Goal: Task Accomplishment & Management: Manage account settings

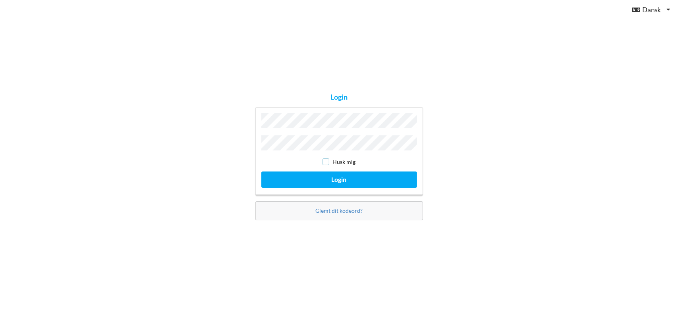
drag, startPoint x: 327, startPoint y: 161, endPoint x: 328, endPoint y: 166, distance: 5.2
click at [328, 161] on input "checkbox" at bounding box center [325, 161] width 7 height 7
checkbox input "true"
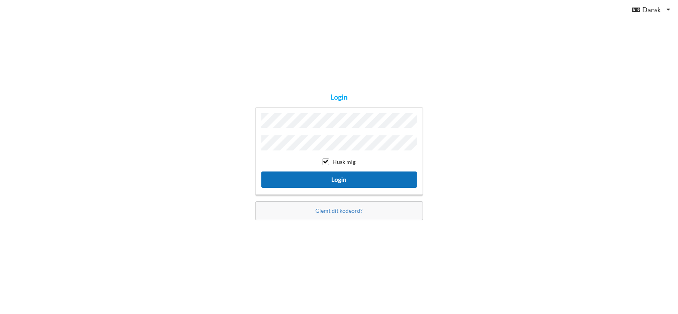
click at [330, 179] on button "Login" at bounding box center [339, 180] width 156 height 16
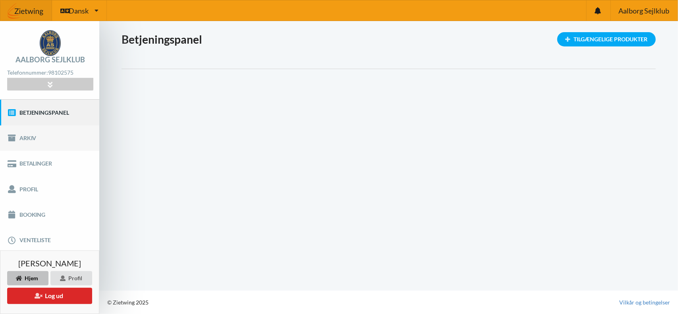
click at [25, 141] on link "Arkiv" at bounding box center [49, 138] width 99 height 25
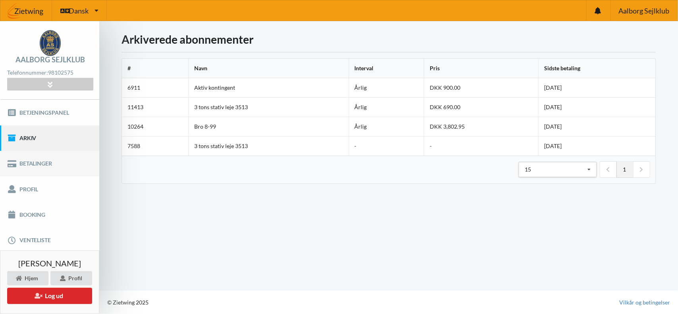
click at [37, 165] on link "Betalinger" at bounding box center [49, 163] width 99 height 25
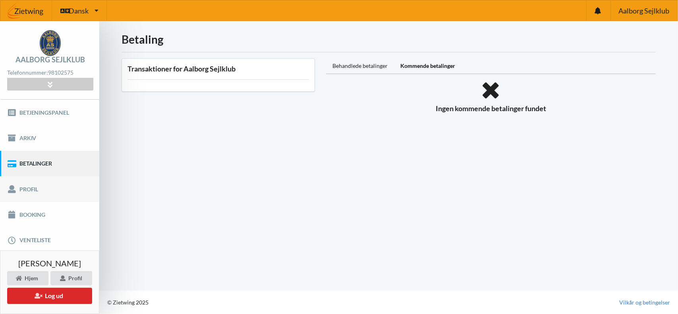
click at [26, 189] on link "Profil" at bounding box center [49, 188] width 99 height 25
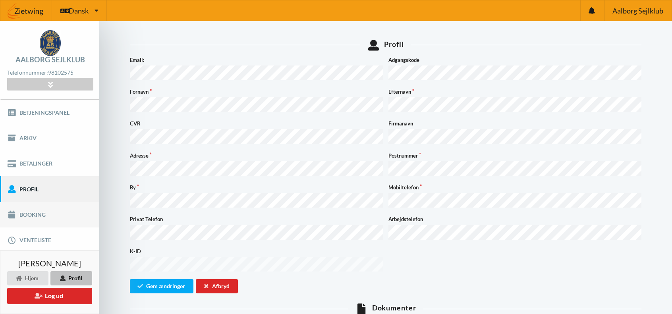
click at [28, 218] on link "Booking" at bounding box center [49, 214] width 99 height 25
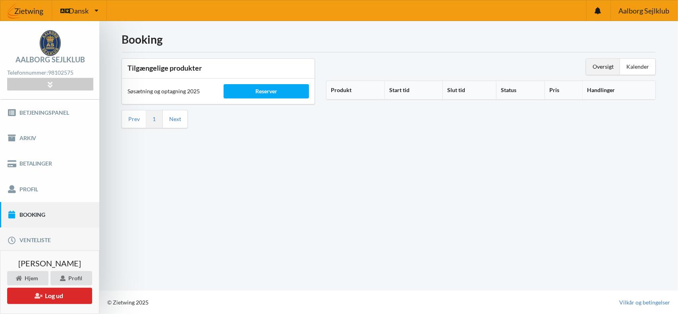
click at [30, 239] on link "Venteliste" at bounding box center [49, 240] width 99 height 25
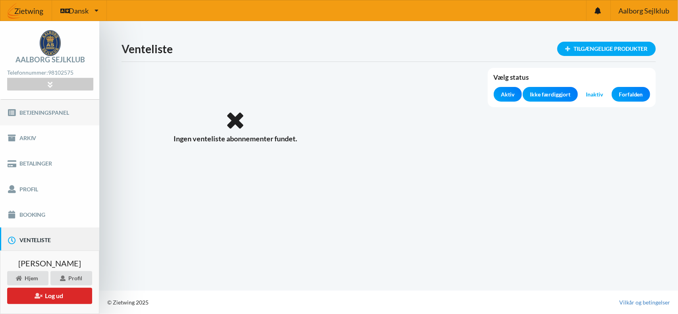
click at [47, 112] on link "Betjeningspanel" at bounding box center [49, 112] width 99 height 25
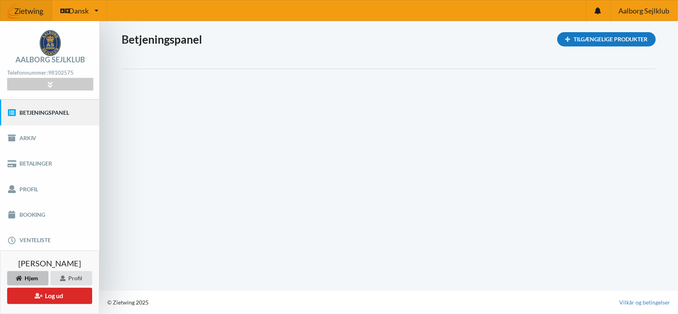
click at [614, 40] on div "Tilgængelige Produkter" at bounding box center [606, 39] width 98 height 14
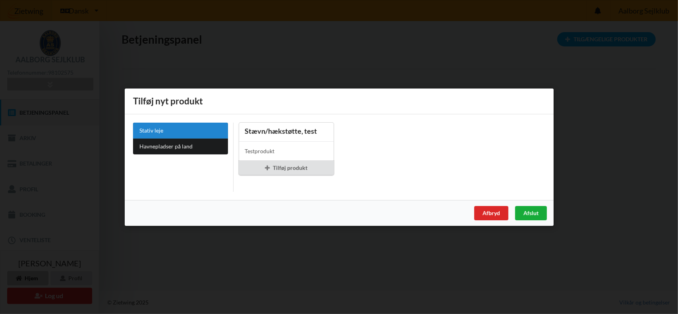
click at [533, 212] on div "Afslut" at bounding box center [531, 213] width 32 height 14
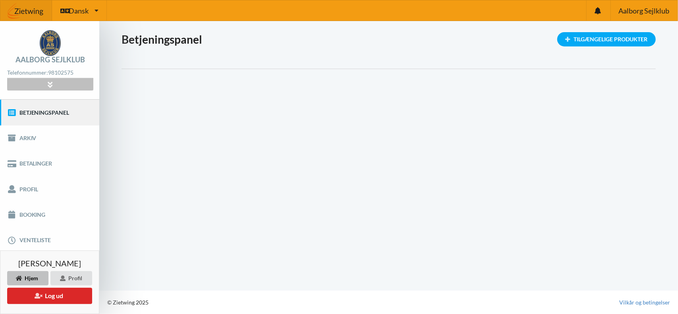
click at [47, 83] on icon at bounding box center [50, 84] width 9 height 7
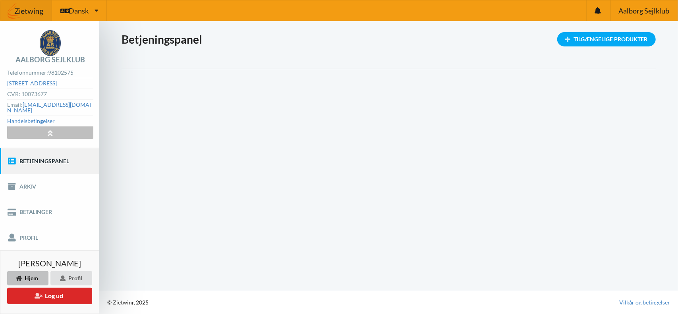
click at [49, 129] on icon at bounding box center [50, 132] width 9 height 7
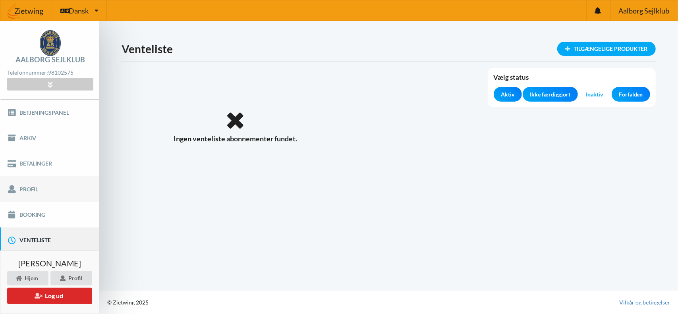
drag, startPoint x: 37, startPoint y: 188, endPoint x: 42, endPoint y: 188, distance: 4.8
click at [37, 188] on link "Profil" at bounding box center [49, 188] width 99 height 25
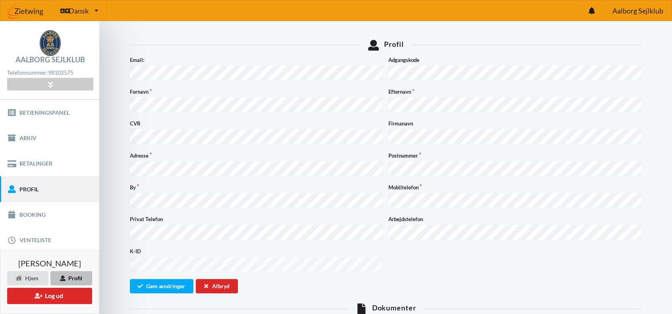
click at [75, 278] on div "Profil" at bounding box center [71, 278] width 42 height 14
click at [49, 296] on button "Log ud" at bounding box center [49, 296] width 85 height 16
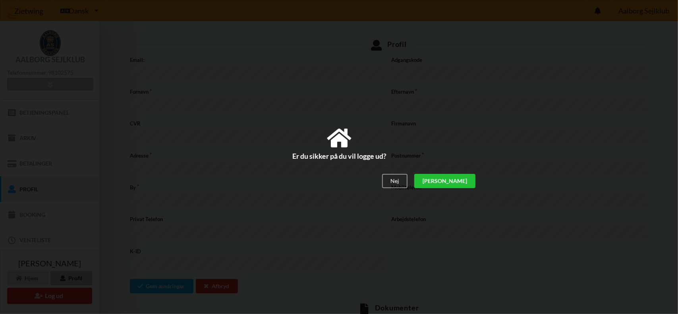
click at [469, 182] on div "[PERSON_NAME]" at bounding box center [444, 181] width 61 height 14
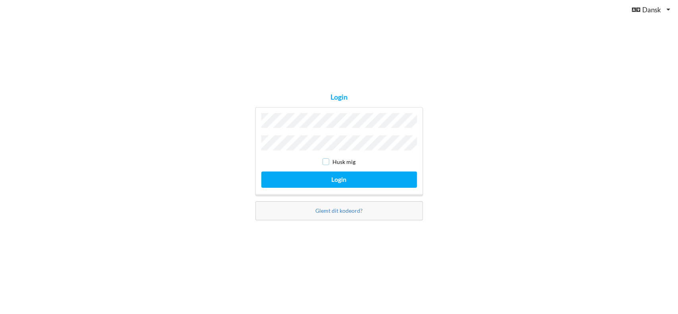
click at [326, 161] on input "checkbox" at bounding box center [325, 161] width 7 height 7
checkbox input "true"
click at [328, 160] on input "checkbox" at bounding box center [325, 161] width 7 height 7
checkbox input "true"
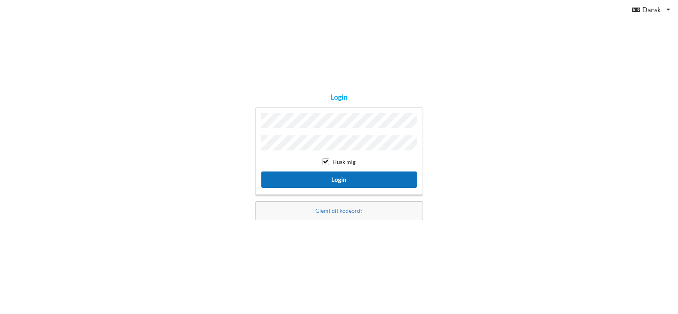
click at [327, 175] on button "Login" at bounding box center [339, 180] width 156 height 16
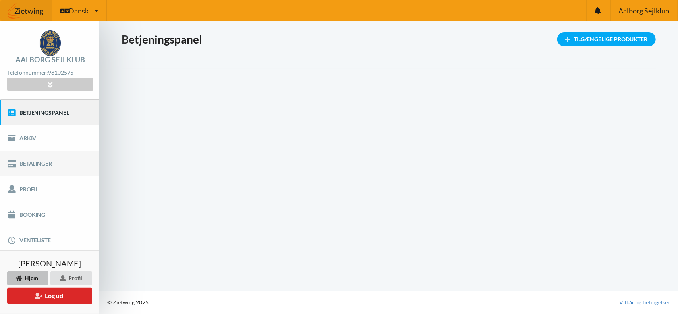
click at [33, 162] on link "Betalinger" at bounding box center [49, 163] width 99 height 25
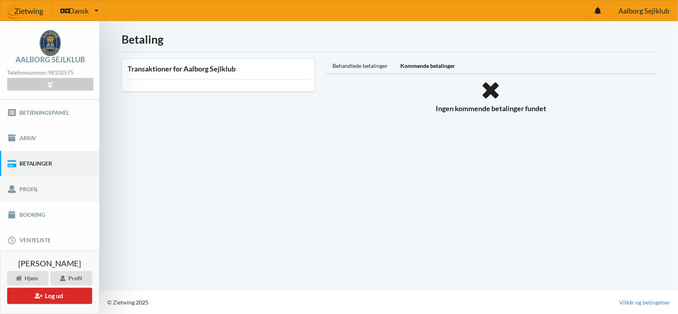
click at [36, 189] on link "Profil" at bounding box center [49, 188] width 99 height 25
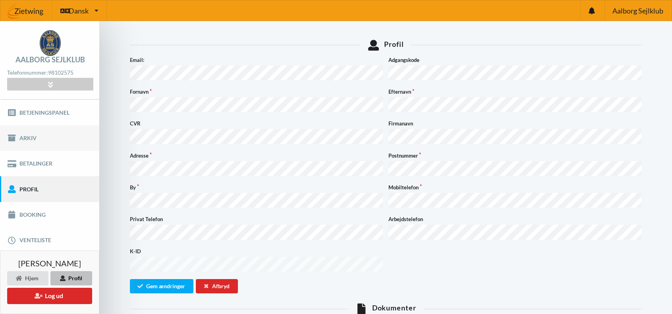
click at [30, 137] on link "Arkiv" at bounding box center [49, 138] width 99 height 25
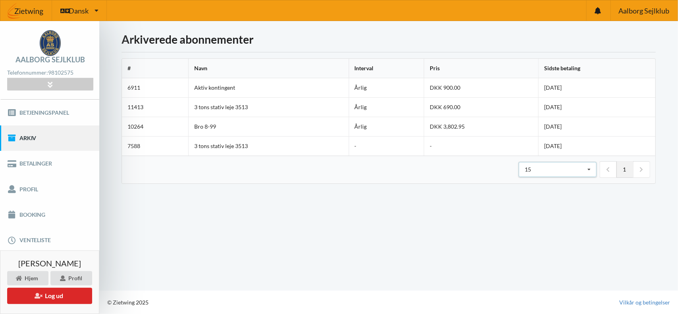
click at [590, 169] on icon at bounding box center [589, 169] width 12 height 15
click at [38, 112] on link "Betjeningspanel" at bounding box center [49, 112] width 99 height 25
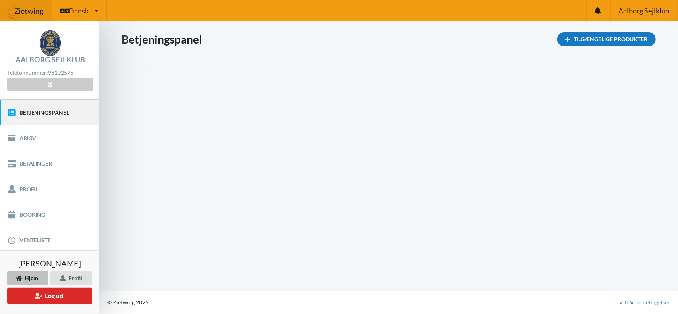
click at [618, 40] on div "Tilgængelige Produkter" at bounding box center [606, 39] width 98 height 14
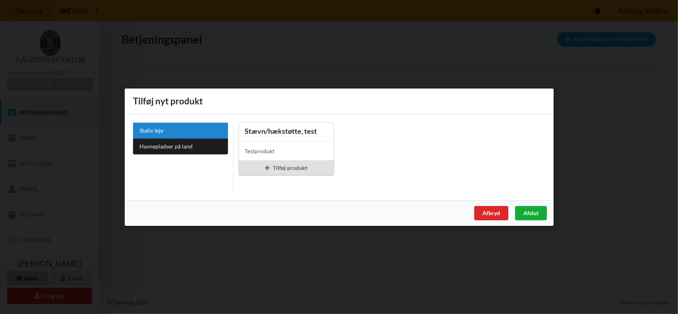
click at [539, 214] on div "Afslut" at bounding box center [531, 213] width 32 height 14
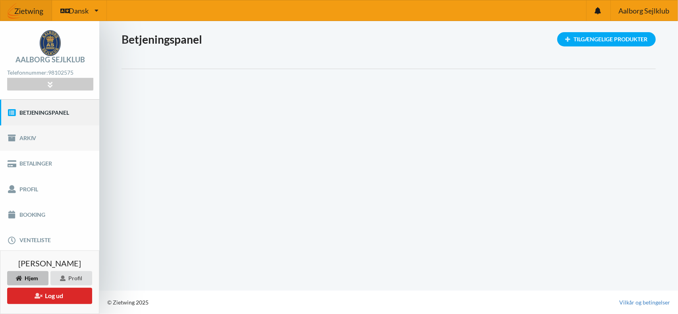
click at [29, 137] on link "Arkiv" at bounding box center [49, 138] width 99 height 25
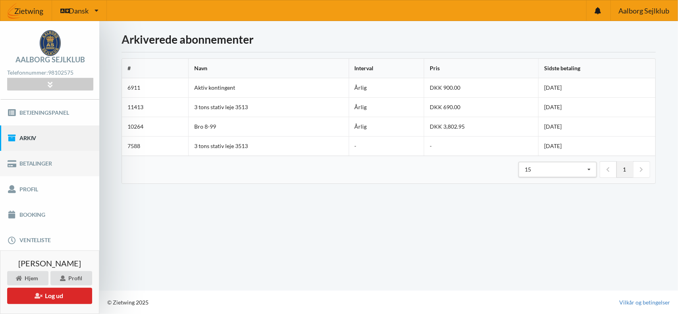
click at [24, 166] on link "Betalinger" at bounding box center [49, 163] width 99 height 25
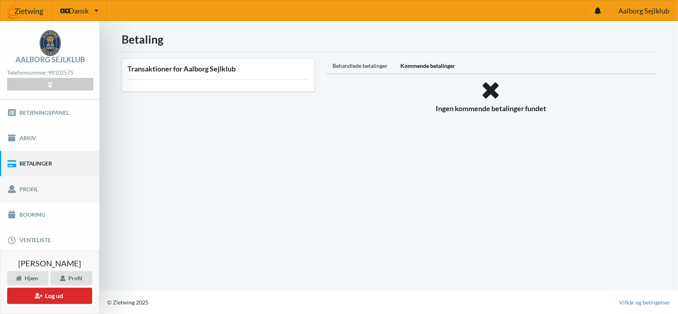
click at [31, 189] on link "Profil" at bounding box center [49, 188] width 99 height 25
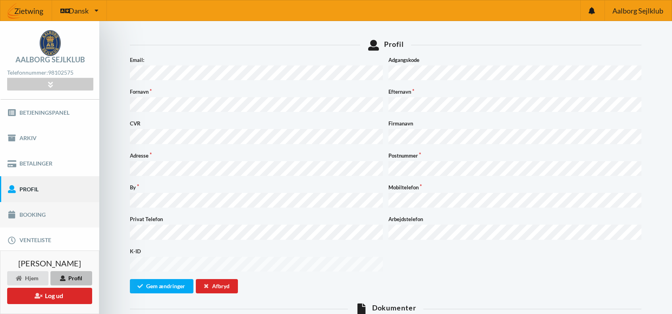
drag, startPoint x: 22, startPoint y: 215, endPoint x: 36, endPoint y: 214, distance: 14.4
click at [22, 215] on link "Booking" at bounding box center [49, 214] width 99 height 25
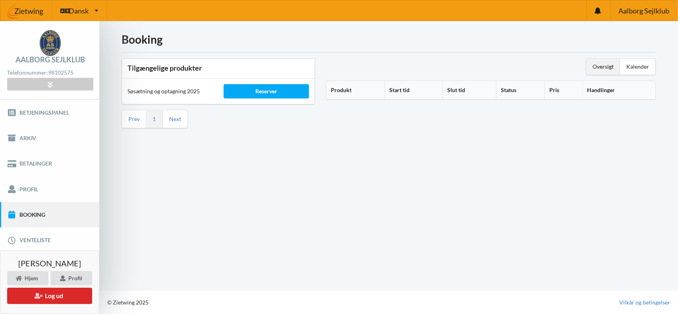
click at [342, 90] on th "Produkt" at bounding box center [355, 90] width 58 height 19
click at [355, 90] on icon at bounding box center [354, 89] width 7 height 6
click at [355, 91] on icon at bounding box center [354, 89] width 7 height 6
click at [44, 241] on link "Venteliste" at bounding box center [49, 240] width 99 height 25
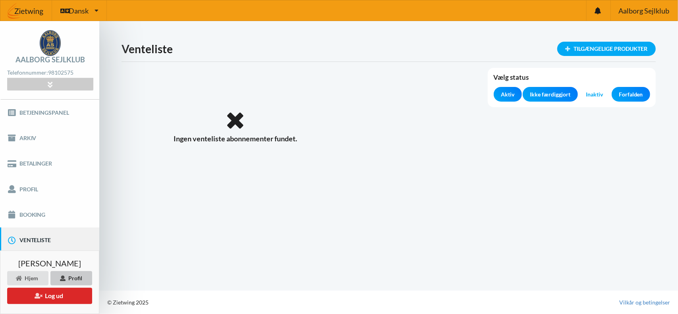
click at [78, 279] on div "Profil" at bounding box center [71, 278] width 42 height 14
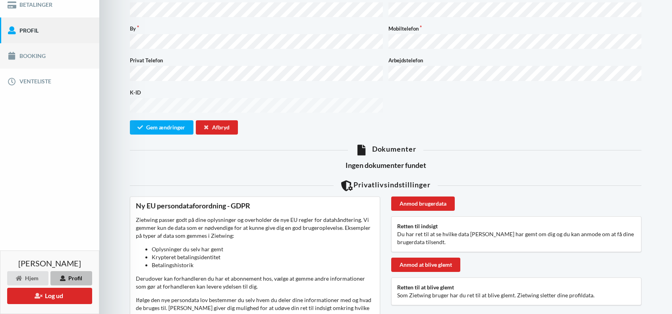
scroll to position [119, 0]
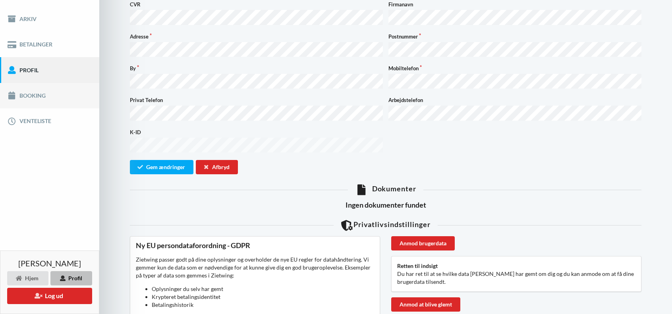
click at [29, 99] on link "Booking" at bounding box center [49, 95] width 99 height 25
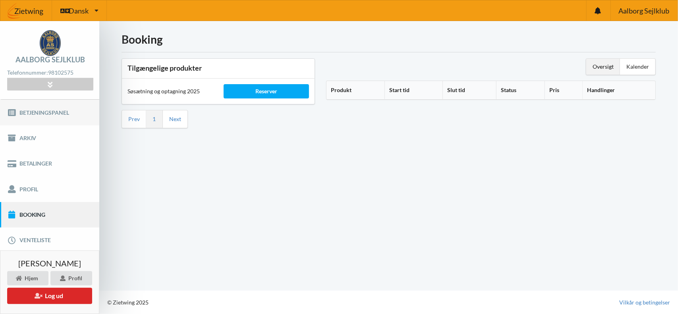
click at [46, 112] on link "Betjeningspanel" at bounding box center [49, 112] width 99 height 25
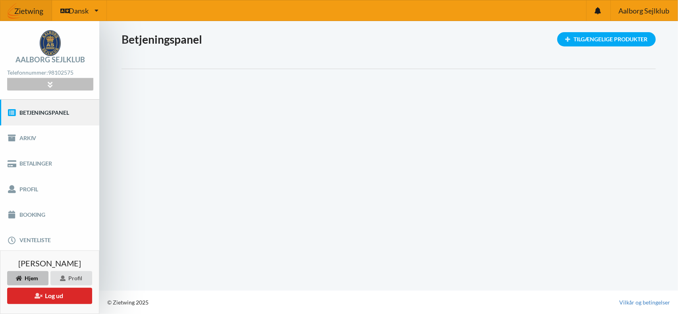
click at [55, 81] on div at bounding box center [50, 84] width 86 height 12
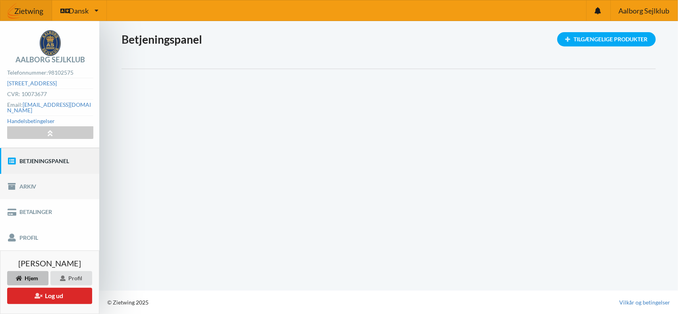
click at [26, 180] on link "Arkiv" at bounding box center [49, 186] width 99 height 25
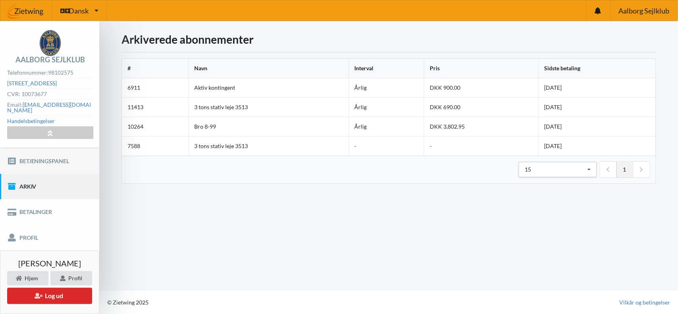
click at [38, 154] on link "Betjeningspanel" at bounding box center [49, 160] width 99 height 25
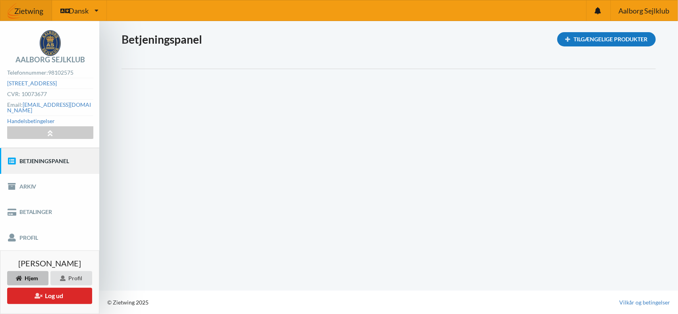
click at [569, 39] on icon at bounding box center [567, 39] width 7 height 5
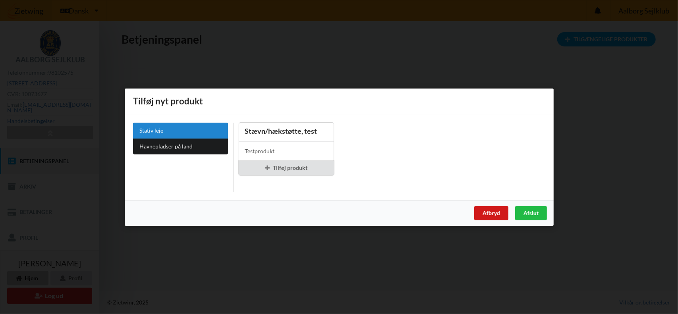
click at [496, 216] on div "Afbryd" at bounding box center [491, 213] width 34 height 14
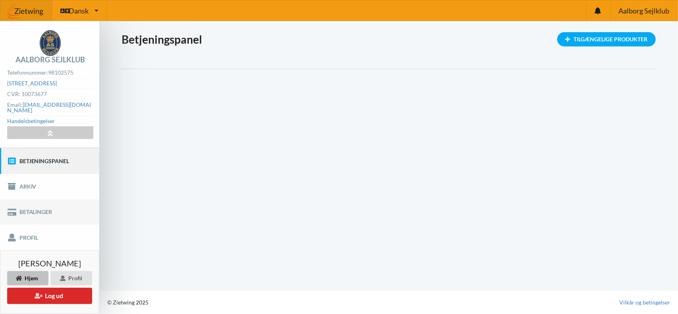
click at [34, 206] on link "Betalinger" at bounding box center [49, 211] width 99 height 25
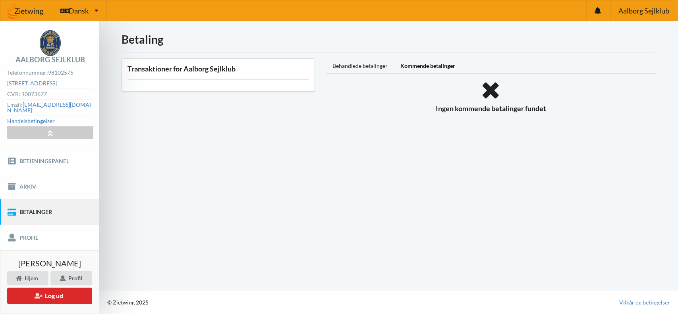
click at [197, 70] on h3 "Transaktioner for Aalborg Sejlklub" at bounding box center [218, 68] width 182 height 9
click at [356, 64] on div "Behandlede betalinger" at bounding box center [360, 66] width 68 height 16
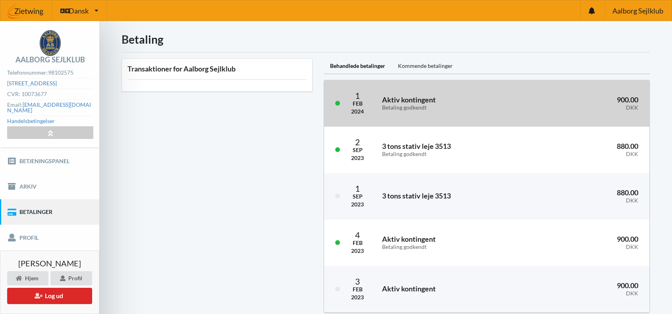
click at [404, 100] on h3 "Aktiv kontingent Betaling godkendt" at bounding box center [451, 103] width 139 height 16
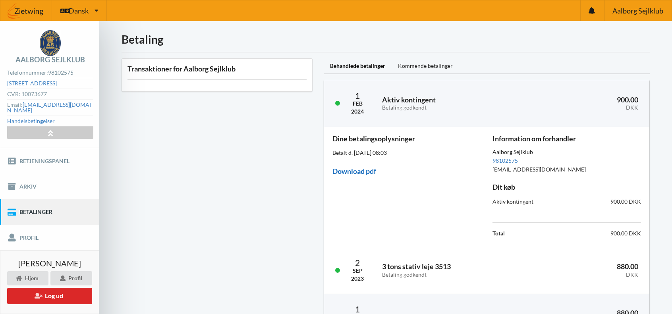
click at [358, 172] on link "Download pdf" at bounding box center [354, 171] width 44 height 9
click at [193, 120] on div "Transaktioner for Aalborg Sejlklub" at bounding box center [217, 257] width 202 height 409
click at [436, 66] on div "Kommende betalinger" at bounding box center [426, 66] width 68 height 16
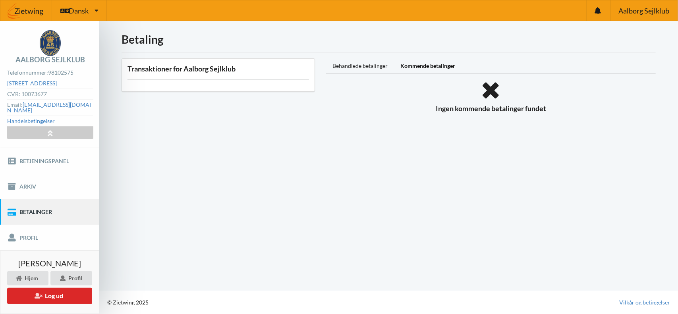
click at [491, 111] on div "Ingen kommende betalinger fundet" at bounding box center [491, 96] width 330 height 33
click at [491, 90] on icon at bounding box center [491, 90] width 330 height 21
click at [450, 112] on div "Ingen kommende betalinger fundet" at bounding box center [491, 96] width 330 height 33
click at [436, 64] on div "Kommende betalinger" at bounding box center [428, 66] width 68 height 16
click at [213, 70] on h3 "Transaktioner for Aalborg Sejlklub" at bounding box center [218, 68] width 182 height 9
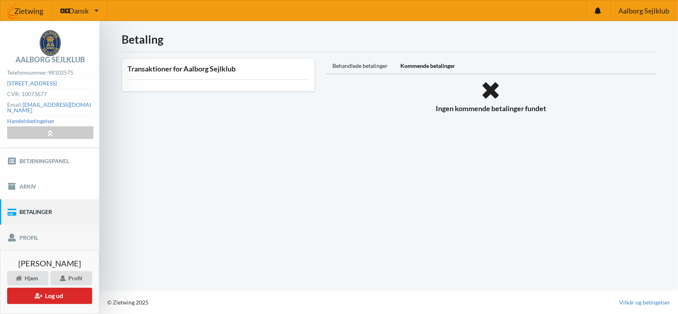
click at [37, 234] on link "Profil" at bounding box center [49, 237] width 99 height 25
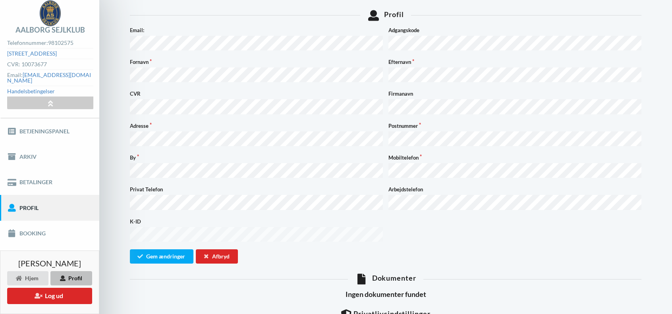
scroll to position [40, 0]
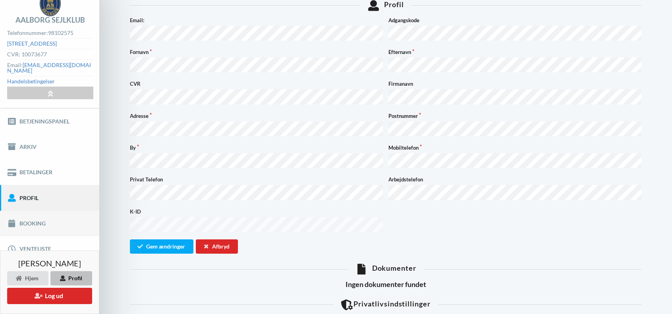
click at [30, 218] on link "Booking" at bounding box center [49, 223] width 99 height 25
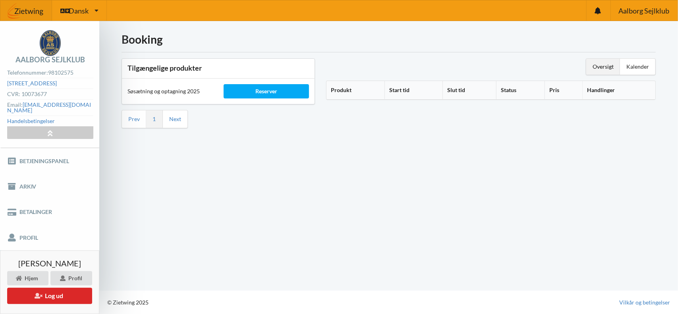
click at [30, 10] on img at bounding box center [26, 11] width 52 height 24
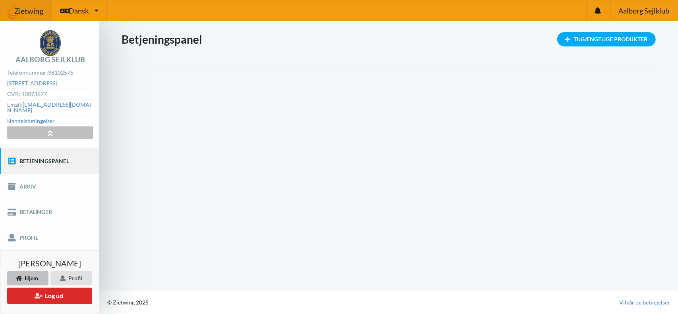
click at [53, 129] on icon at bounding box center [50, 132] width 9 height 7
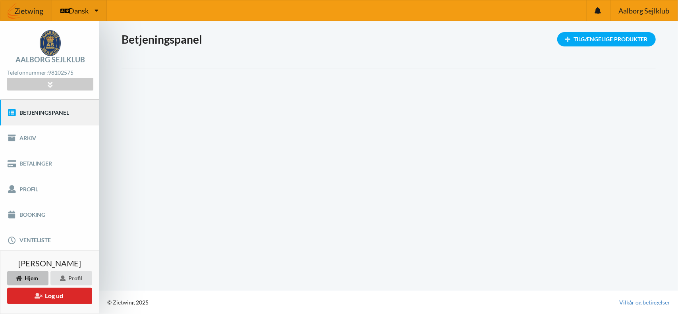
click at [86, 11] on span "Dansk" at bounding box center [79, 10] width 20 height 7
click at [84, 15] on div "Dansk Engelsk Dansk" at bounding box center [79, 10] width 55 height 20
click at [643, 12] on span "Aalborg Sejlklub" at bounding box center [643, 10] width 51 height 7
click at [597, 11] on icon at bounding box center [598, 10] width 6 height 7
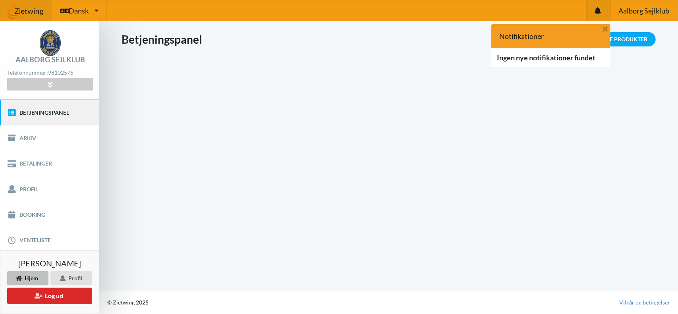
click at [545, 59] on div "Ingen nye notifikationer fundet" at bounding box center [550, 57] width 119 height 19
drag, startPoint x: 533, startPoint y: 36, endPoint x: 601, endPoint y: 33, distance: 67.2
click at [535, 36] on div "Notifikationer" at bounding box center [521, 36] width 44 height 8
drag, startPoint x: 596, startPoint y: 8, endPoint x: 622, endPoint y: 10, distance: 26.3
click at [596, 8] on icon at bounding box center [598, 10] width 6 height 7
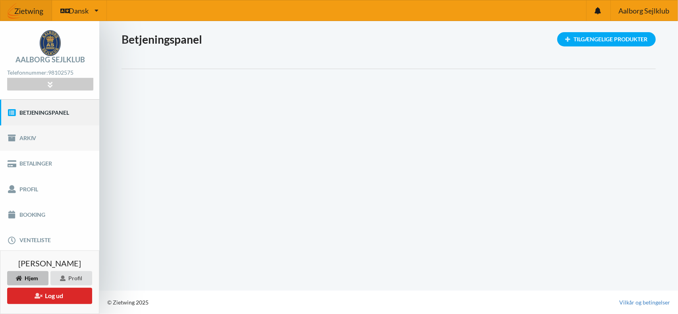
click at [30, 127] on link "Arkiv" at bounding box center [49, 138] width 99 height 25
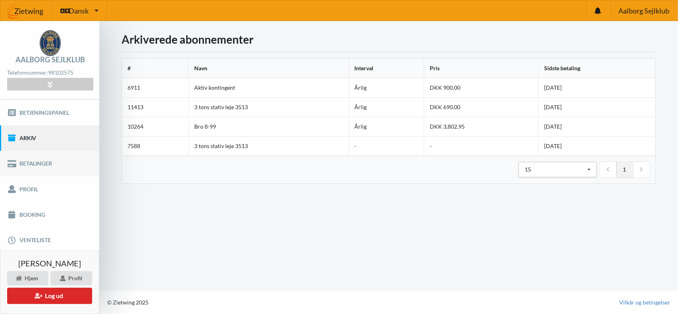
click at [24, 163] on link "Betalinger" at bounding box center [49, 163] width 99 height 25
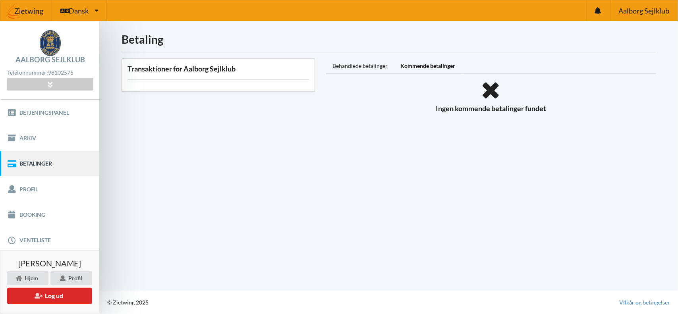
click at [23, 162] on link "Betalinger" at bounding box center [49, 163] width 99 height 25
click at [51, 83] on icon at bounding box center [50, 84] width 9 height 7
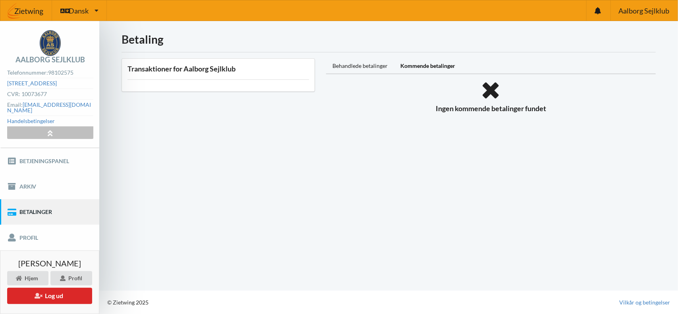
click at [52, 129] on icon at bounding box center [50, 132] width 9 height 7
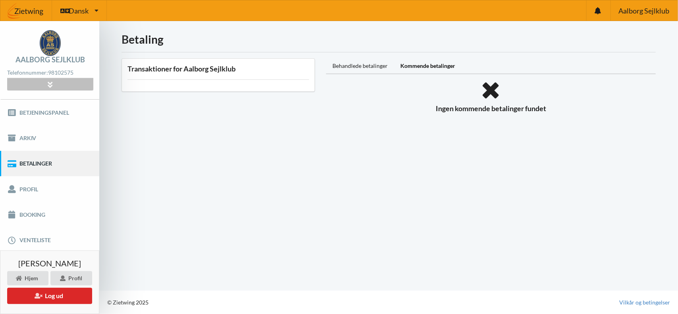
click at [58, 84] on div at bounding box center [50, 84] width 86 height 12
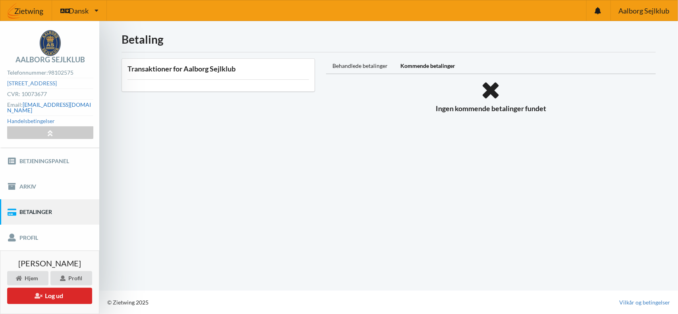
click at [68, 104] on link "[EMAIL_ADDRESS][DOMAIN_NAME]" at bounding box center [49, 107] width 84 height 12
click at [54, 153] on link "Betjeningspanel" at bounding box center [49, 160] width 99 height 25
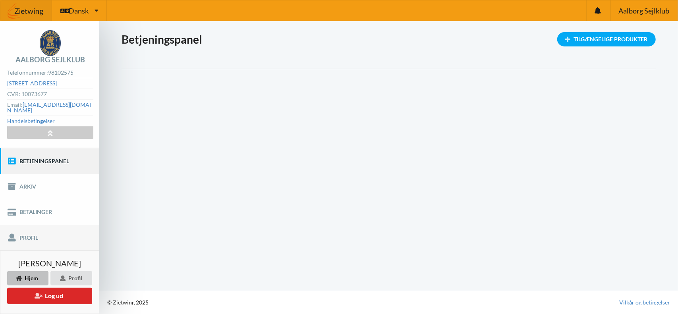
click at [33, 229] on link "Profil" at bounding box center [49, 237] width 99 height 25
